Goal: Task Accomplishment & Management: Use online tool/utility

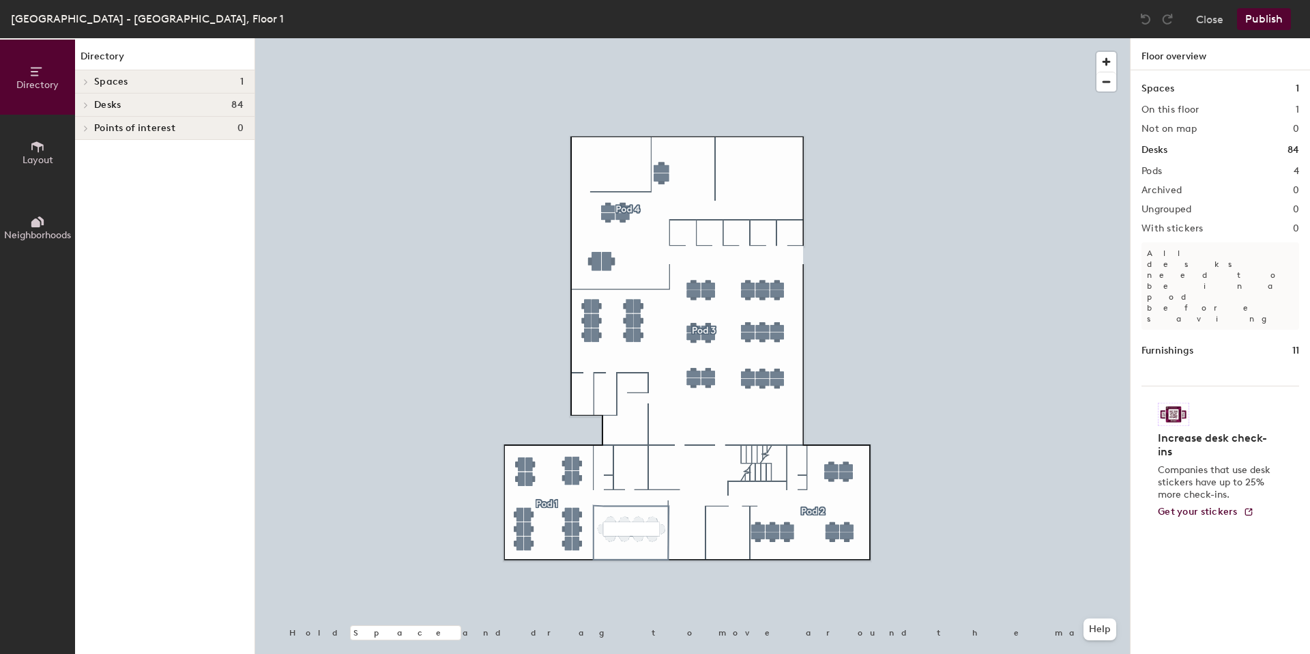
click at [65, 153] on button "Layout" at bounding box center [37, 152] width 75 height 75
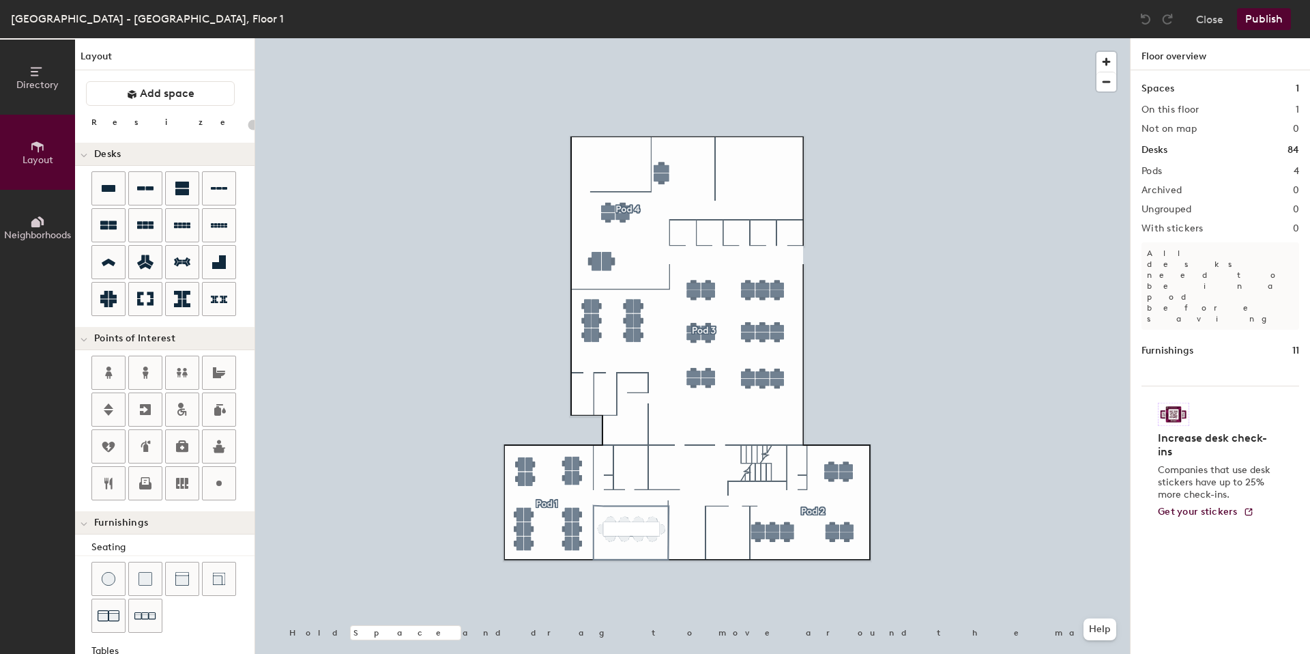
drag, startPoint x: 48, startPoint y: 150, endPoint x: 39, endPoint y: 173, distance: 24.8
click at [45, 159] on button "Layout" at bounding box center [37, 152] width 75 height 75
click at [25, 219] on button "Neighborhoods" at bounding box center [37, 227] width 75 height 75
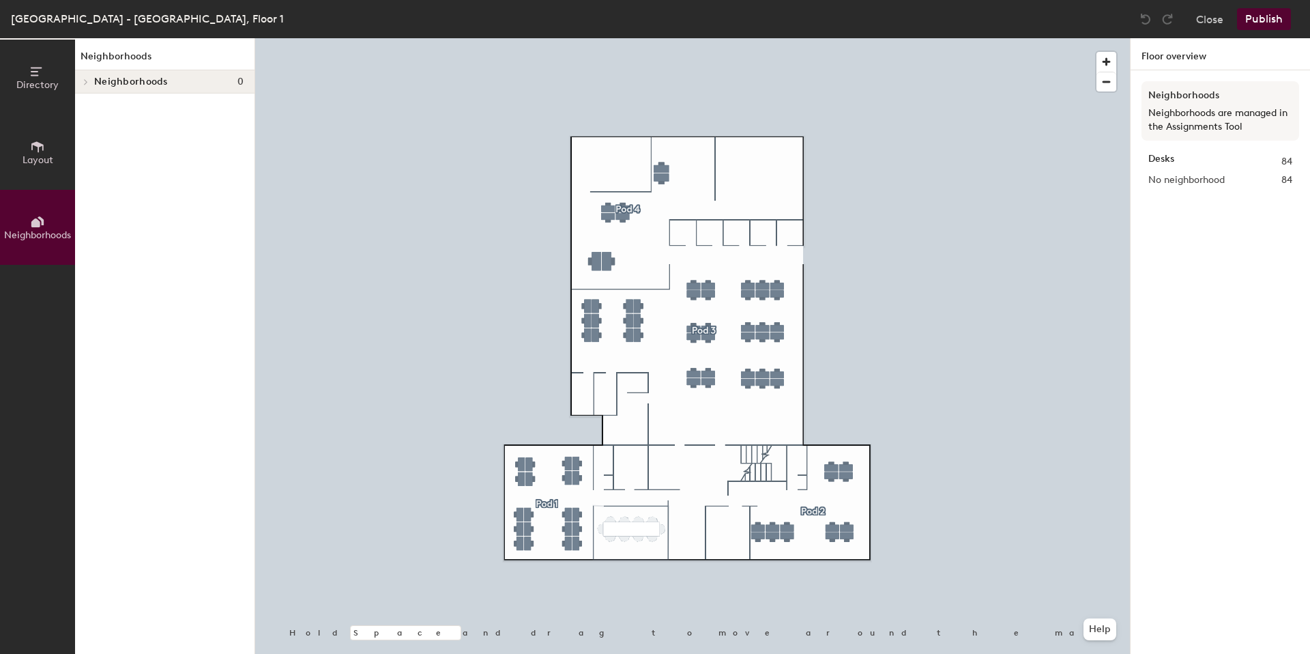
click at [1266, 18] on button "Publish" at bounding box center [1264, 19] width 54 height 22
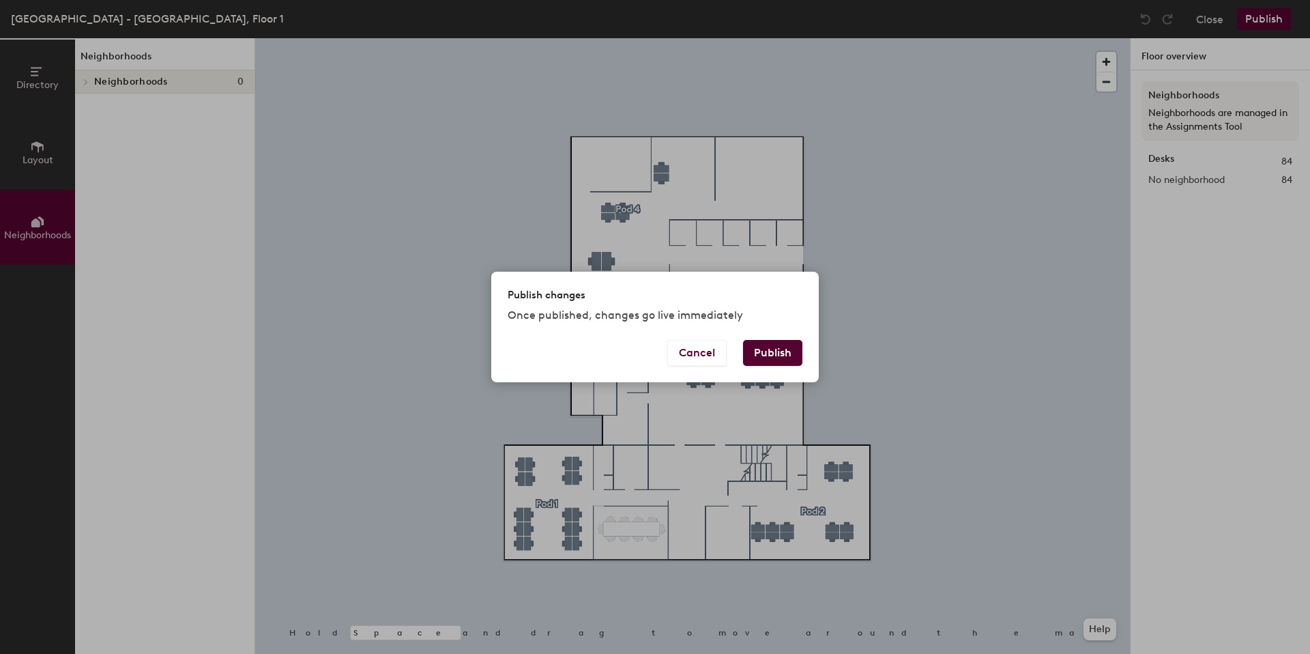
click at [790, 351] on button "Publish" at bounding box center [772, 353] width 59 height 26
